Goal: Register for event/course

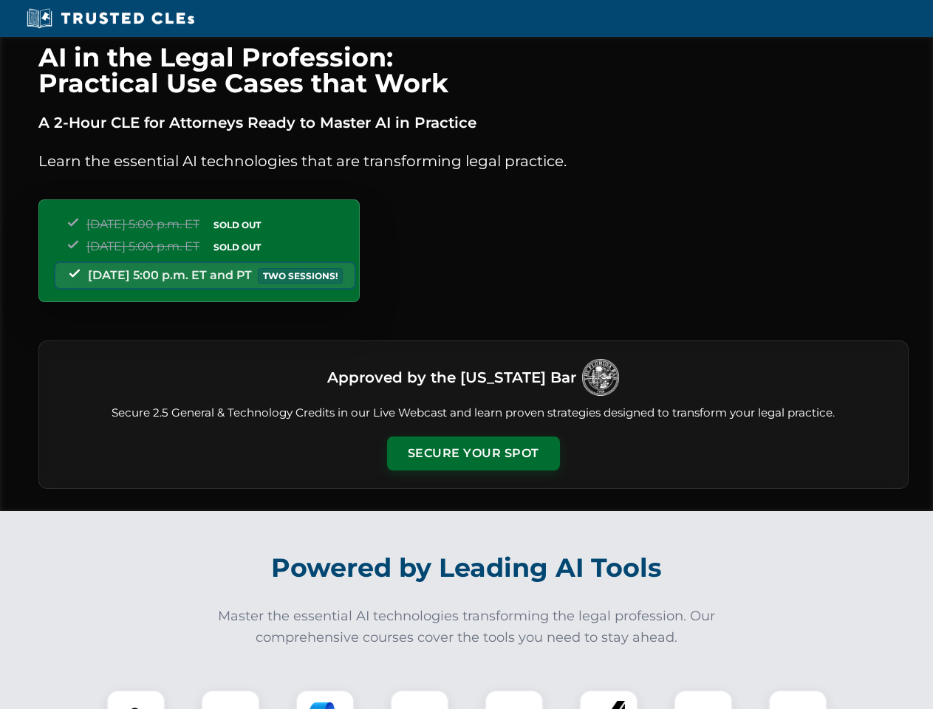
click at [473, 454] on button "Secure Your Spot" at bounding box center [473, 454] width 173 height 34
click at [136, 700] on img at bounding box center [135, 719] width 43 height 43
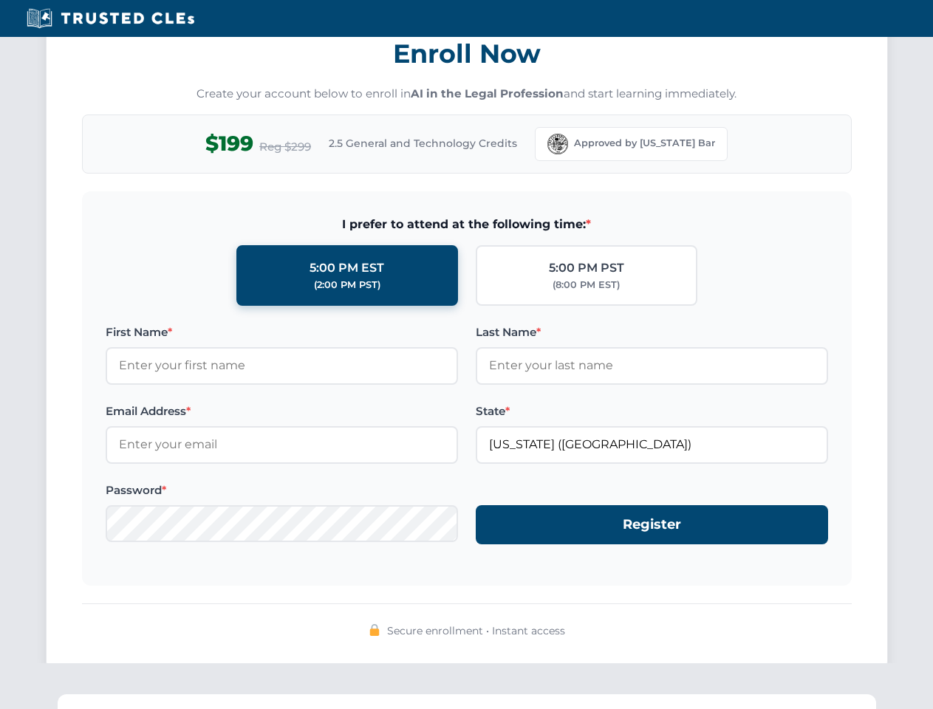
scroll to position [1450, 0]
